Goal: Information Seeking & Learning: Learn about a topic

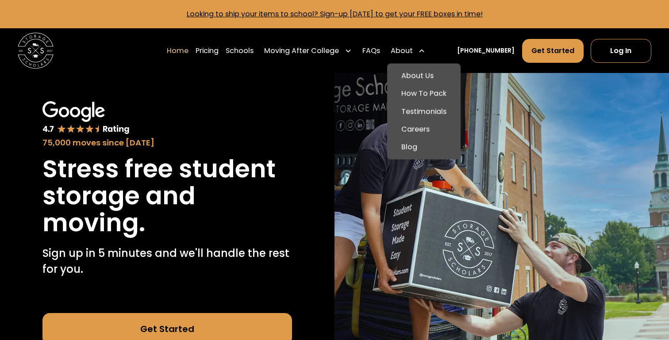
click at [411, 50] on div "About" at bounding box center [402, 51] width 22 height 11
click at [423, 77] on link "About Us" at bounding box center [424, 76] width 66 height 18
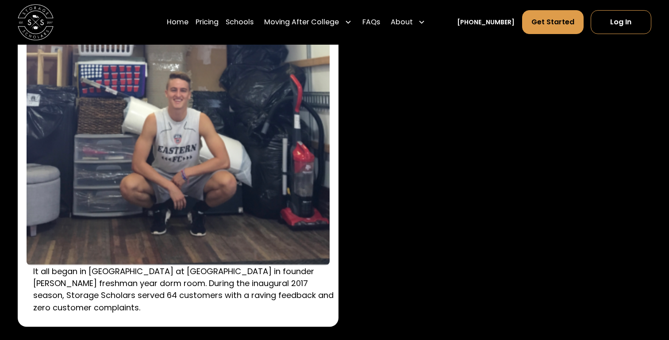
scroll to position [1274, 0]
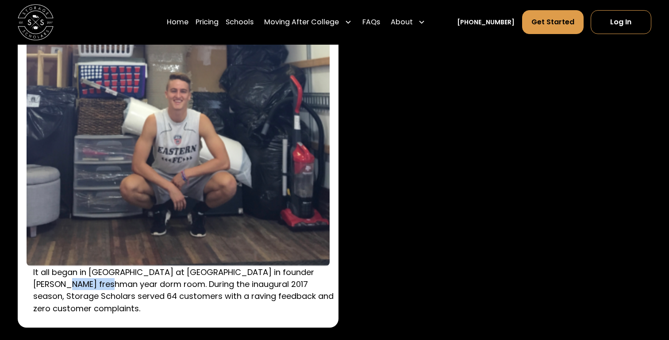
drag, startPoint x: 85, startPoint y: 285, endPoint x: 28, endPoint y: 280, distance: 57.3
click at [28, 280] on div "It all began in South Residence Hall at Wake Forest University in founder Sam C…" at bounding box center [178, 179] width 321 height 298
copy p "Sam Chason"
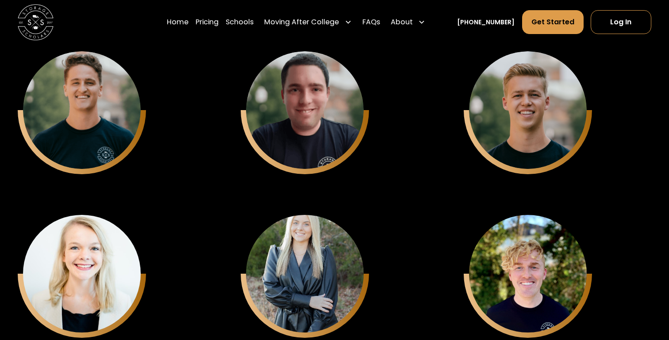
scroll to position [2245, 0]
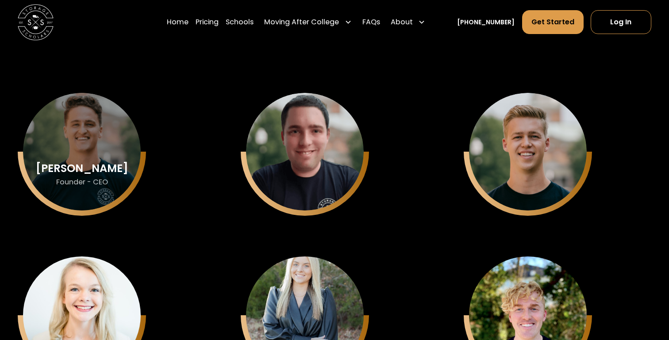
click at [104, 171] on div "Sam Chason" at bounding box center [82, 169] width 92 height 12
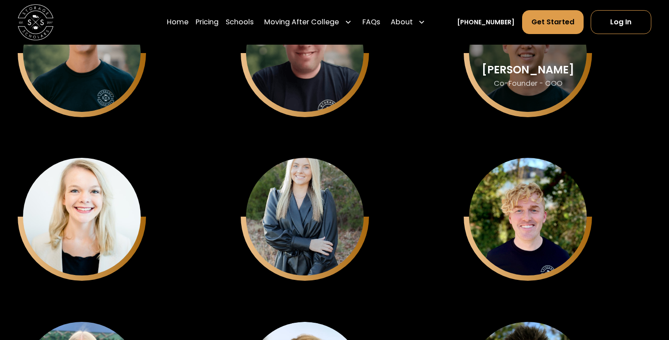
scroll to position [2348, 0]
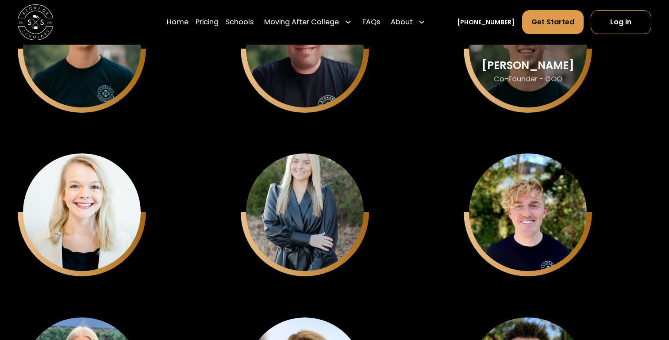
click at [128, 64] on div "Matthew Gronberg" at bounding box center [82, 66] width 92 height 12
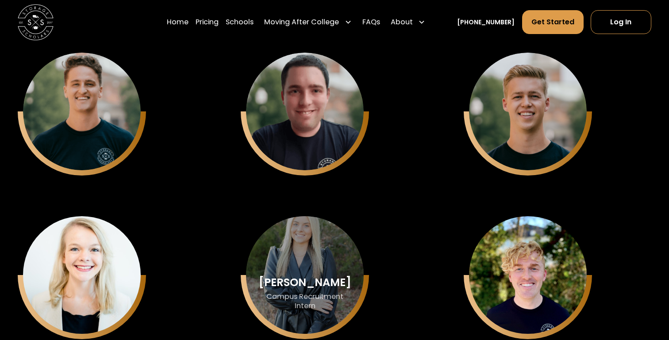
scroll to position [2254, 0]
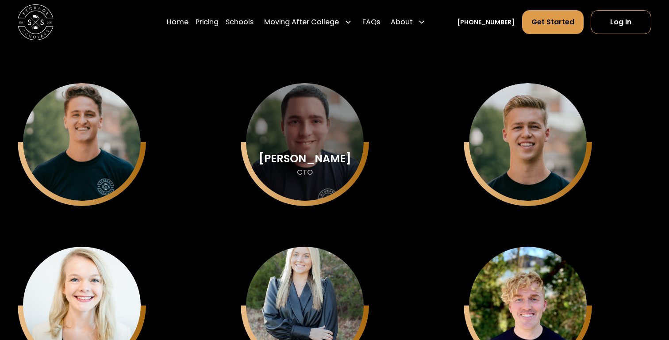
click at [141, 146] on div "Keith Chason CTO" at bounding box center [82, 142] width 118 height 118
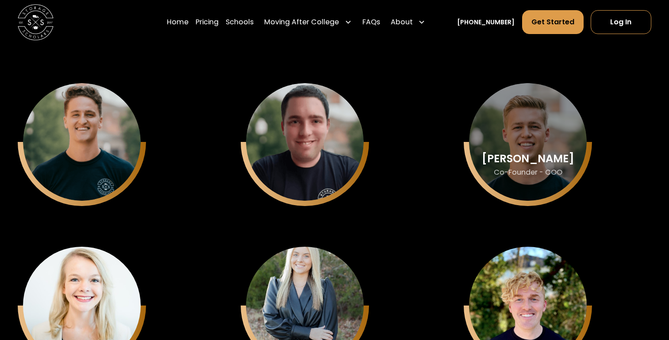
click at [128, 164] on div "Matthew Gronberg" at bounding box center [82, 159] width 92 height 12
click at [128, 154] on div "Matthew Gronberg" at bounding box center [82, 159] width 92 height 12
drag, startPoint x: 555, startPoint y: 163, endPoint x: 499, endPoint y: 150, distance: 56.9
click at [128, 153] on div "Matthew Gronberg" at bounding box center [82, 159] width 92 height 12
copy div "Matthew Gronberg"
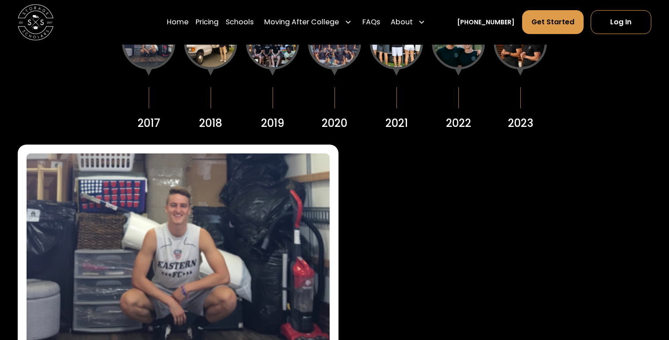
scroll to position [1160, 0]
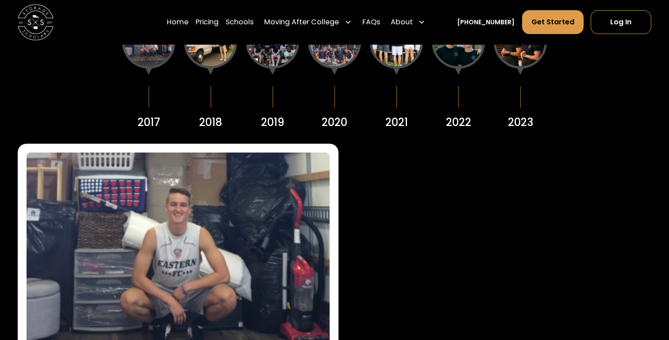
click at [520, 58] on div at bounding box center [520, 41] width 53 height 53
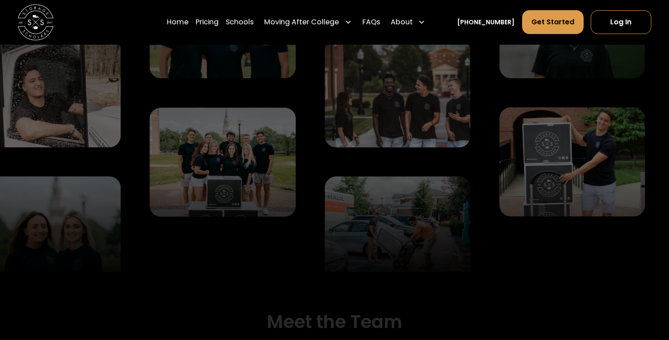
scroll to position [2118, 0]
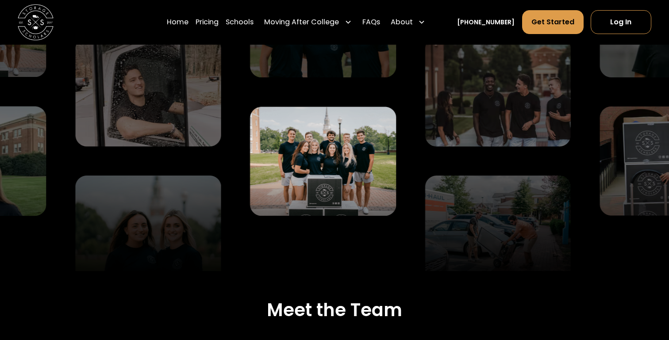
click at [330, 130] on img at bounding box center [323, 160] width 146 height 109
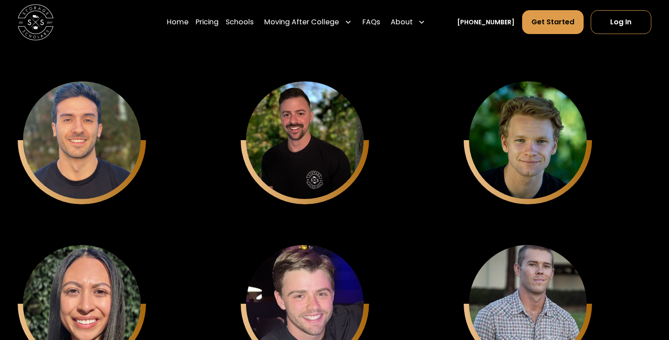
scroll to position [2798, 0]
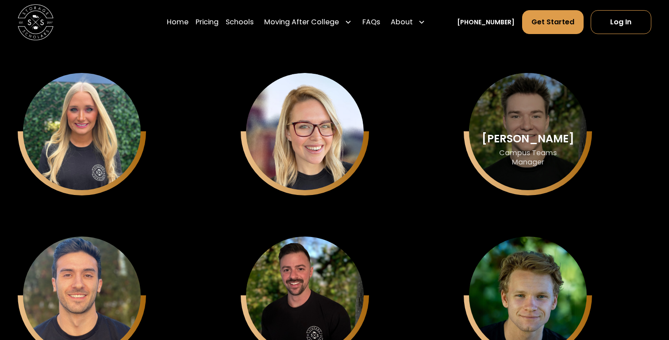
scroll to position [2734, 0]
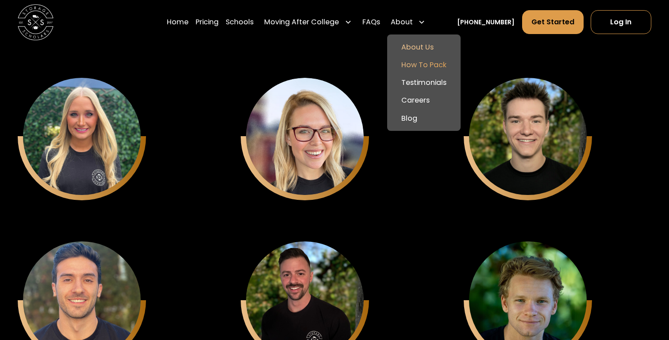
click at [422, 70] on link "How To Pack" at bounding box center [424, 65] width 66 height 18
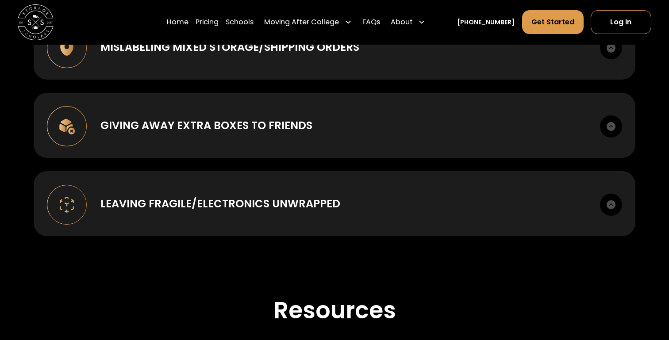
scroll to position [1179, 0]
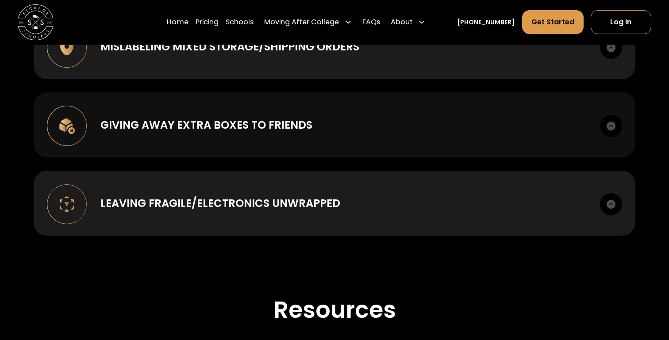
click at [434, 117] on div "Giving away extra boxes to friends" at bounding box center [343, 125] width 486 height 16
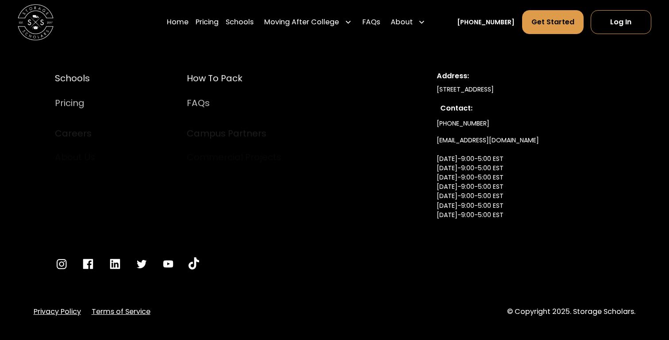
scroll to position [2947, 0]
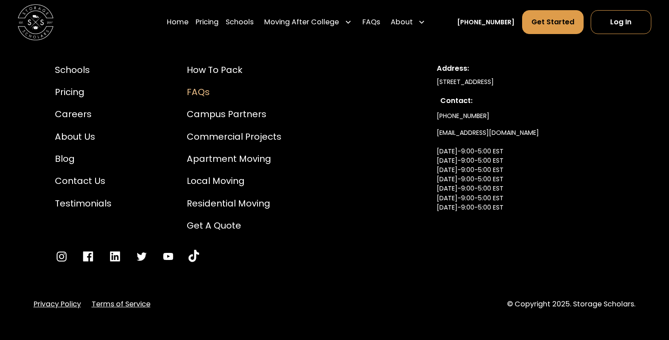
click at [204, 88] on div "FAQs" at bounding box center [234, 91] width 95 height 13
click at [226, 153] on div "Apartment Moving" at bounding box center [234, 158] width 95 height 13
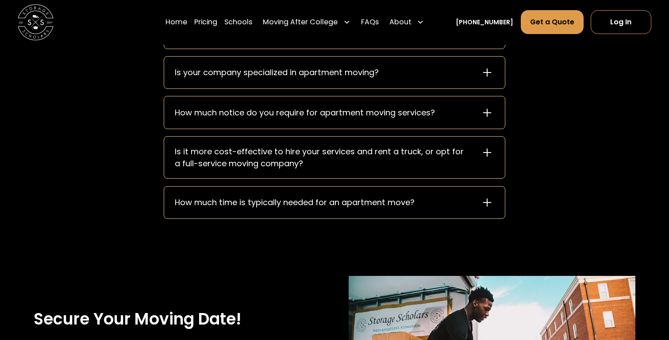
scroll to position [1294, 0]
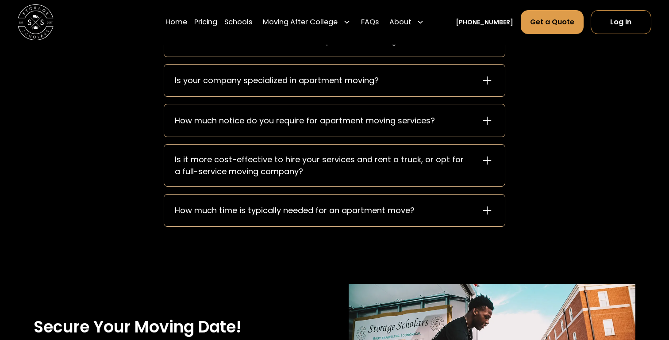
click at [238, 81] on div "Is your company specialized in apartment moving?" at bounding box center [277, 80] width 204 height 12
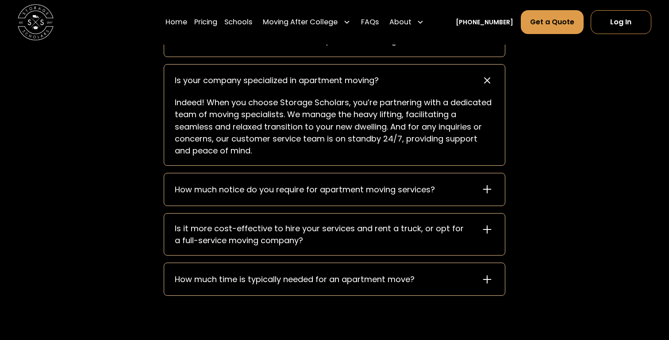
click at [238, 81] on div "Is your company specialized in apartment moving?" at bounding box center [277, 80] width 204 height 12
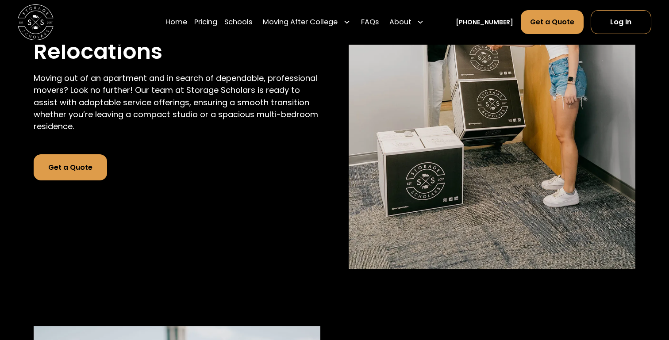
scroll to position [0, 0]
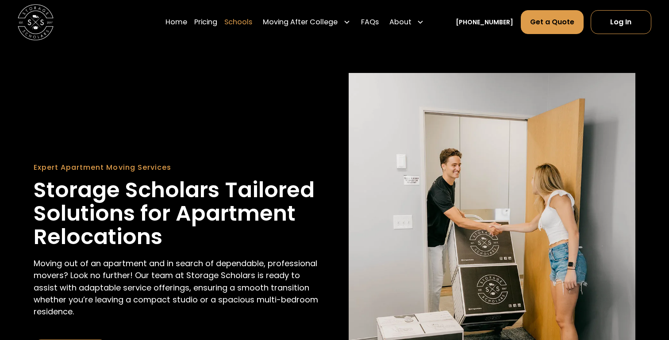
click at [252, 19] on link "Schools" at bounding box center [238, 22] width 28 height 25
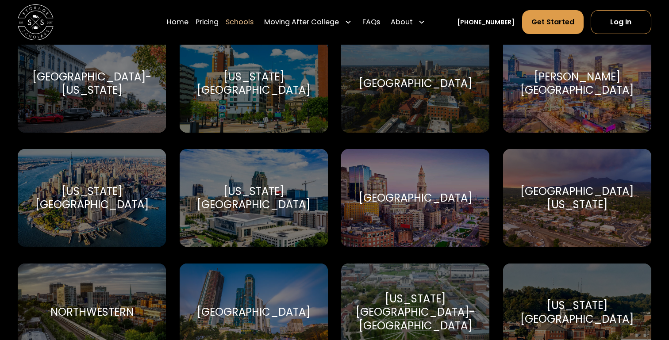
scroll to position [2362, 0]
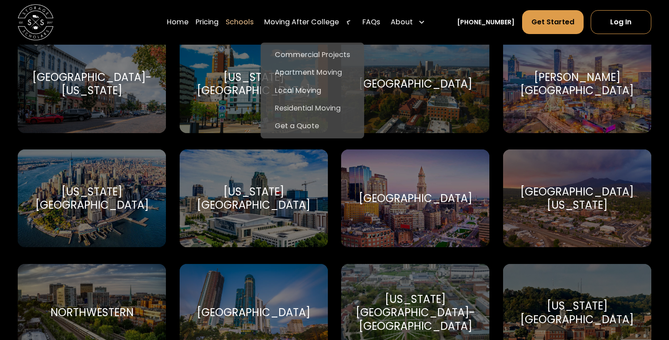
click at [307, 25] on div "Moving After College" at bounding box center [301, 22] width 75 height 11
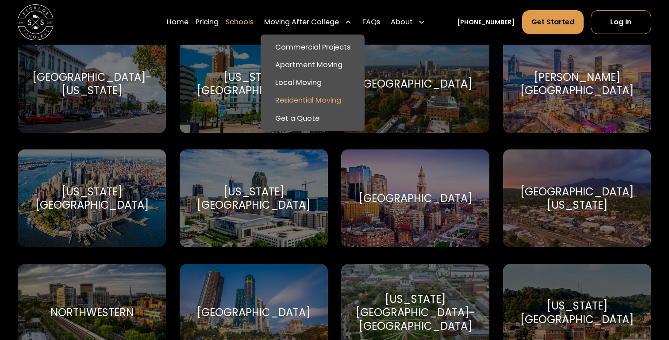
click at [326, 100] on link "Residential Moving" at bounding box center [312, 101] width 96 height 18
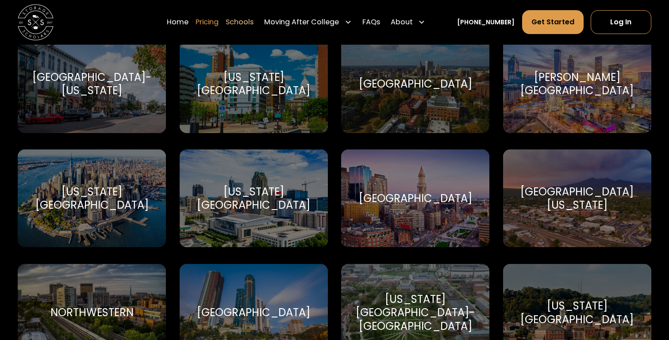
click at [219, 22] on link "Pricing" at bounding box center [207, 22] width 23 height 25
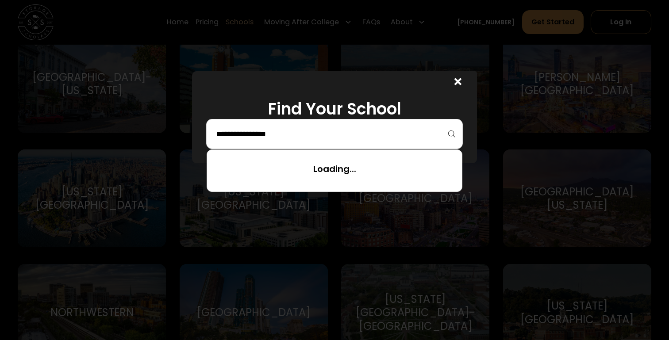
click at [253, 131] on input "search" at bounding box center [334, 134] width 238 height 15
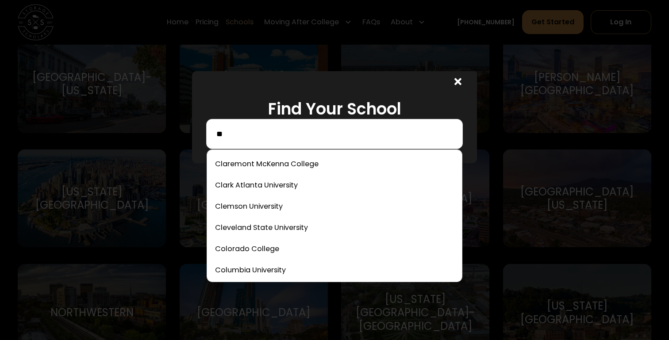
type input "*"
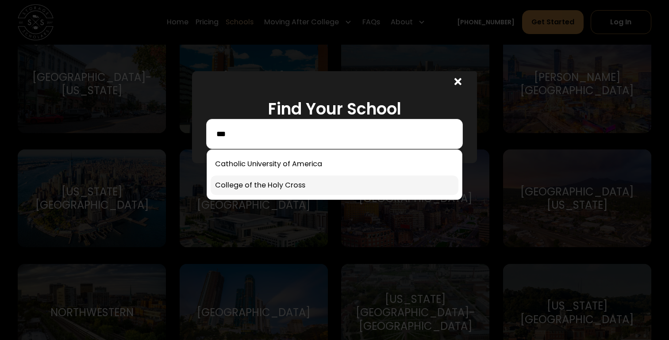
type input "***"
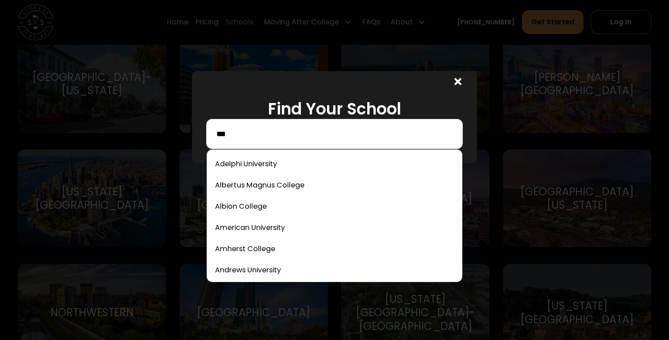
click at [291, 130] on input "***" at bounding box center [334, 134] width 238 height 15
click at [258, 248] on link at bounding box center [335, 248] width 248 height 19
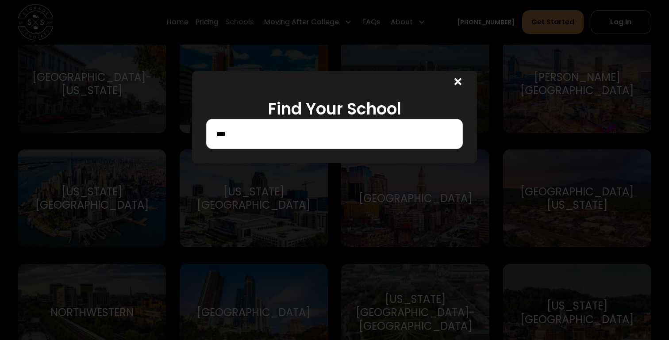
click at [454, 82] on icon at bounding box center [457, 82] width 7 height 10
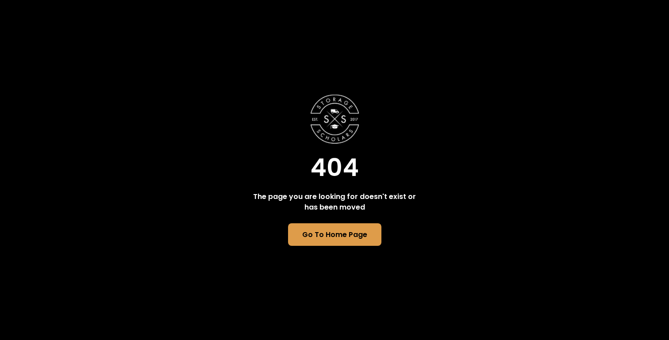
click at [328, 250] on div "404 The page you are looking for doesn't exist or has been moved Go To Home Page" at bounding box center [334, 170] width 669 height 340
click at [324, 239] on link "Go To Home Page" at bounding box center [334, 234] width 95 height 23
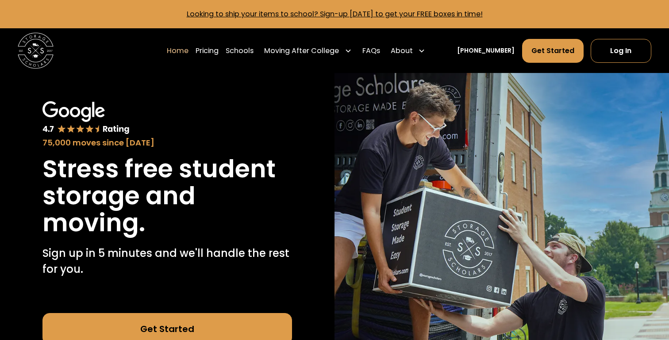
click at [93, 127] on img at bounding box center [85, 117] width 87 height 33
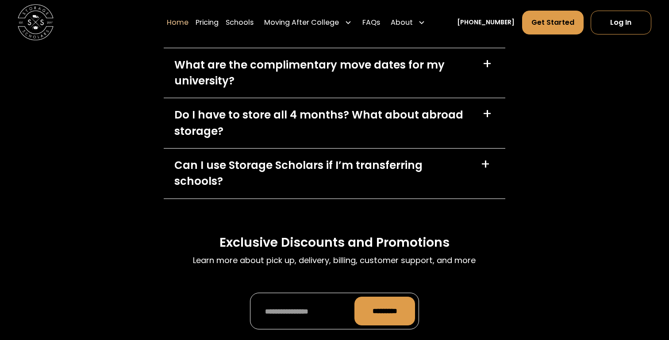
scroll to position [2538, 0]
click at [196, 38] on div "How much does it cost?" at bounding box center [239, 30] width 131 height 16
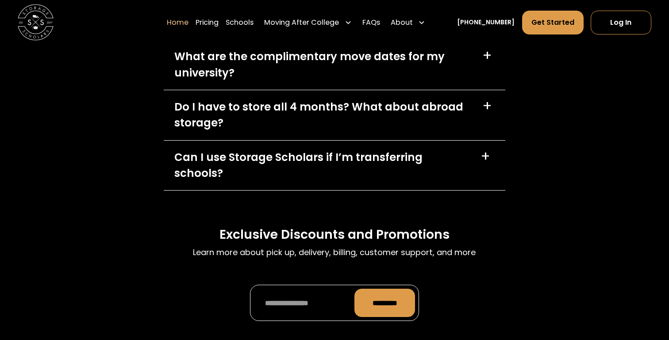
scroll to position [2692, 0]
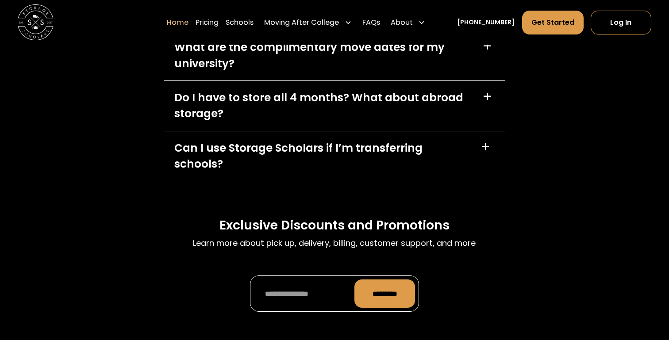
click at [205, 71] on div "What are the complimentary move dates for my university?" at bounding box center [322, 55] width 297 height 32
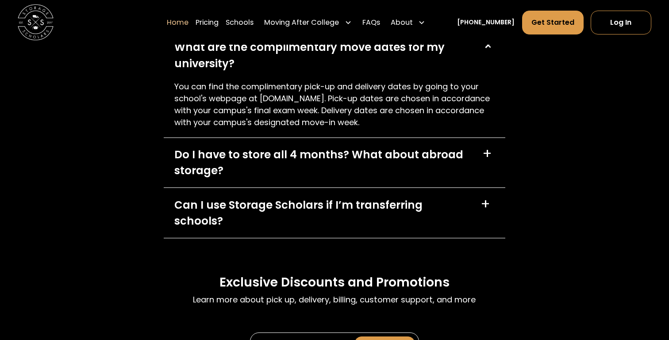
click at [252, 179] on div "Do I have to store all 4 months? What about abroad storage?" at bounding box center [322, 163] width 297 height 32
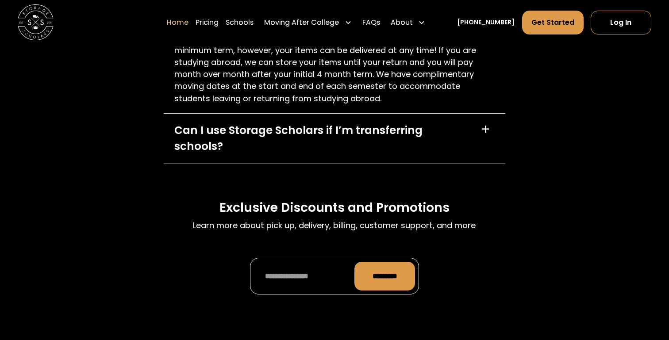
scroll to position [2872, 0]
click at [245, 154] on div "Can I use Storage Scholars if I’m transferring schools?" at bounding box center [322, 138] width 296 height 32
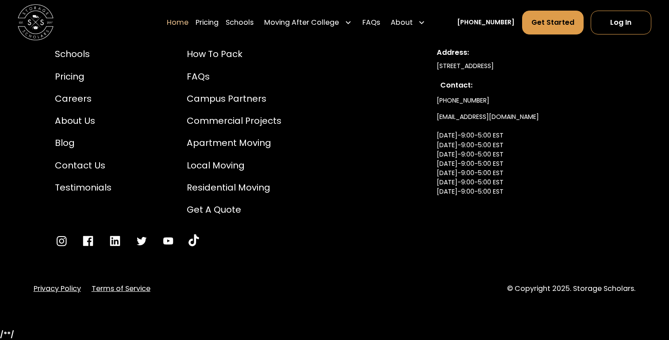
scroll to position [3364, 0]
click at [232, 172] on div "Local Moving" at bounding box center [234, 165] width 95 height 13
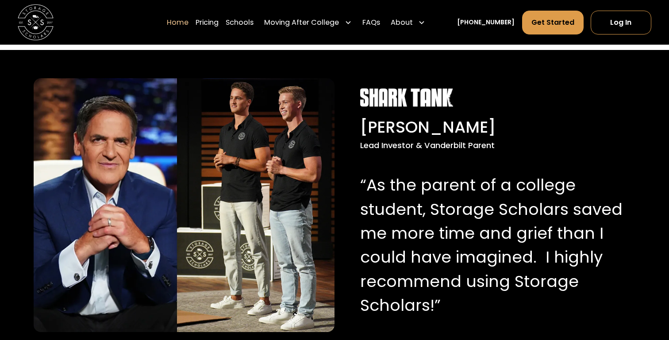
scroll to position [852, 0]
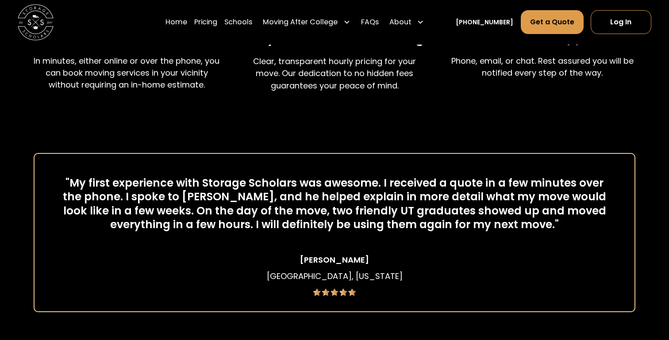
scroll to position [551, 0]
